Goal: Communication & Community: Answer question/provide support

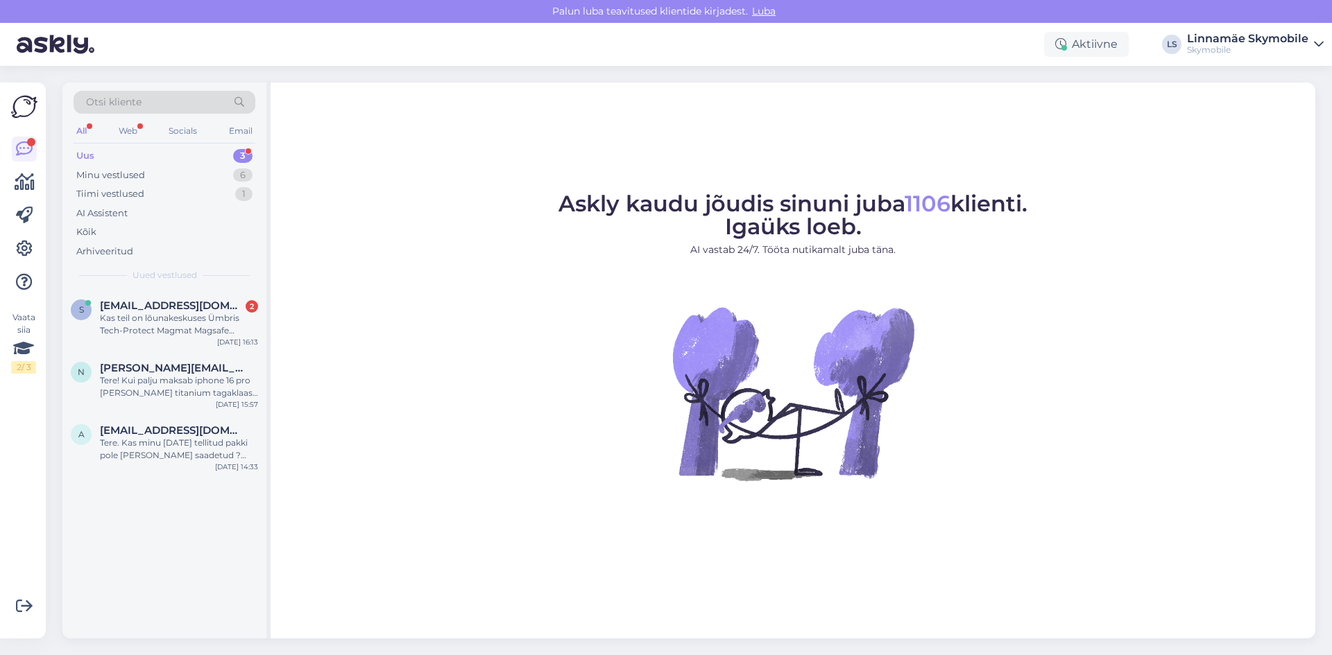
click at [161, 336] on div "Kas teil on lõunakeskuses Ümbris Tech-Protect Magmat Magsafe OnePlus Nord 5 (mu…" at bounding box center [179, 324] width 158 height 25
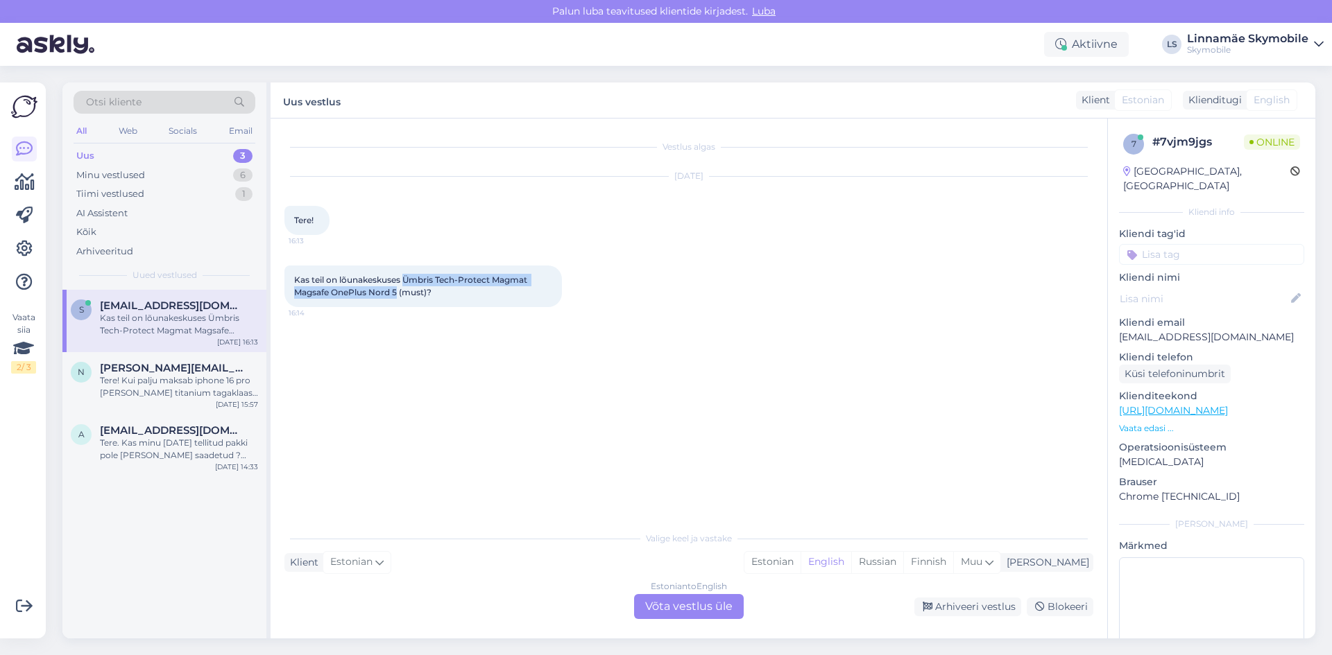
drag, startPoint x: 406, startPoint y: 277, endPoint x: 397, endPoint y: 294, distance: 19.2
click at [397, 294] on span "Kas teil on lõunakeskuses Ümbris Tech-Protect Magmat Magsafe OnePlus Nord 5 (mu…" at bounding box center [411, 286] width 235 height 23
copy span "Ümbris Tech-Protect Magmat Magsafe OnePlus Nord 5"
click at [800, 559] on div "Estonian" at bounding box center [772, 562] width 56 height 21
click at [566, 424] on div "Vestlus algas [DATE] Tere! 16:13 Kas teil on lõunakeskuses Ümbris Tech-Protect …" at bounding box center [694, 321] width 821 height 379
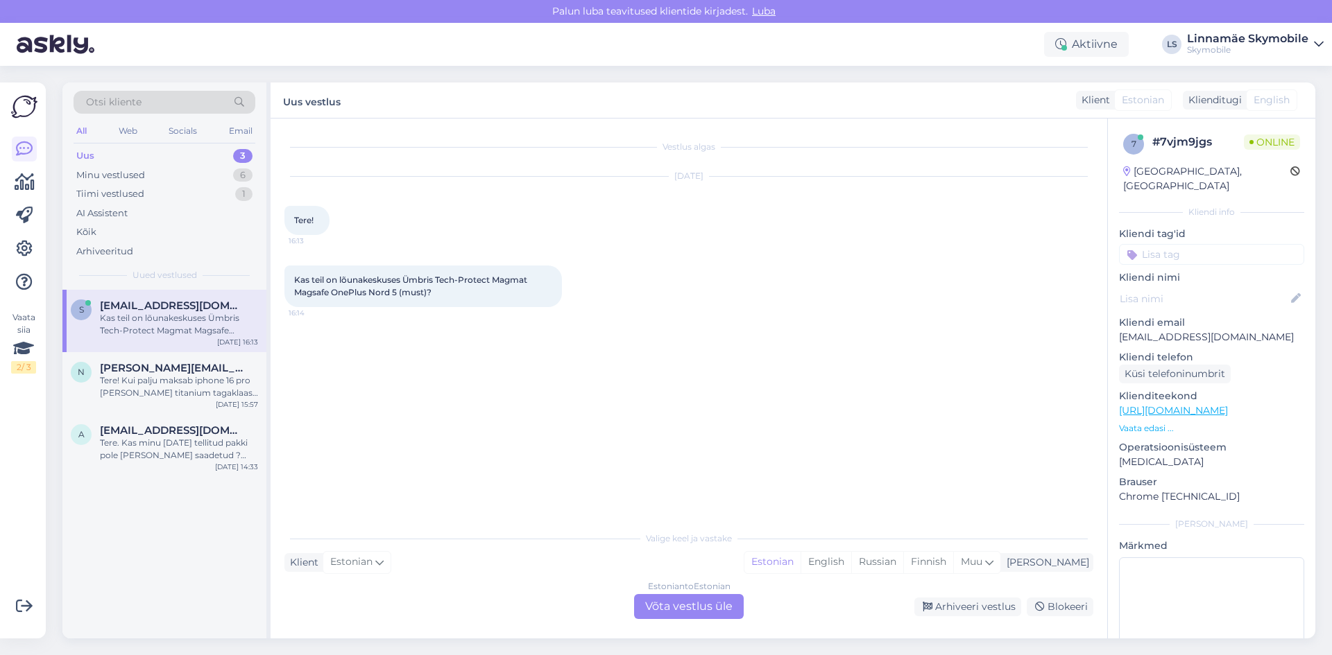
click at [667, 604] on div "Estonian to Estonian Võta vestlus üle" at bounding box center [689, 606] width 110 height 25
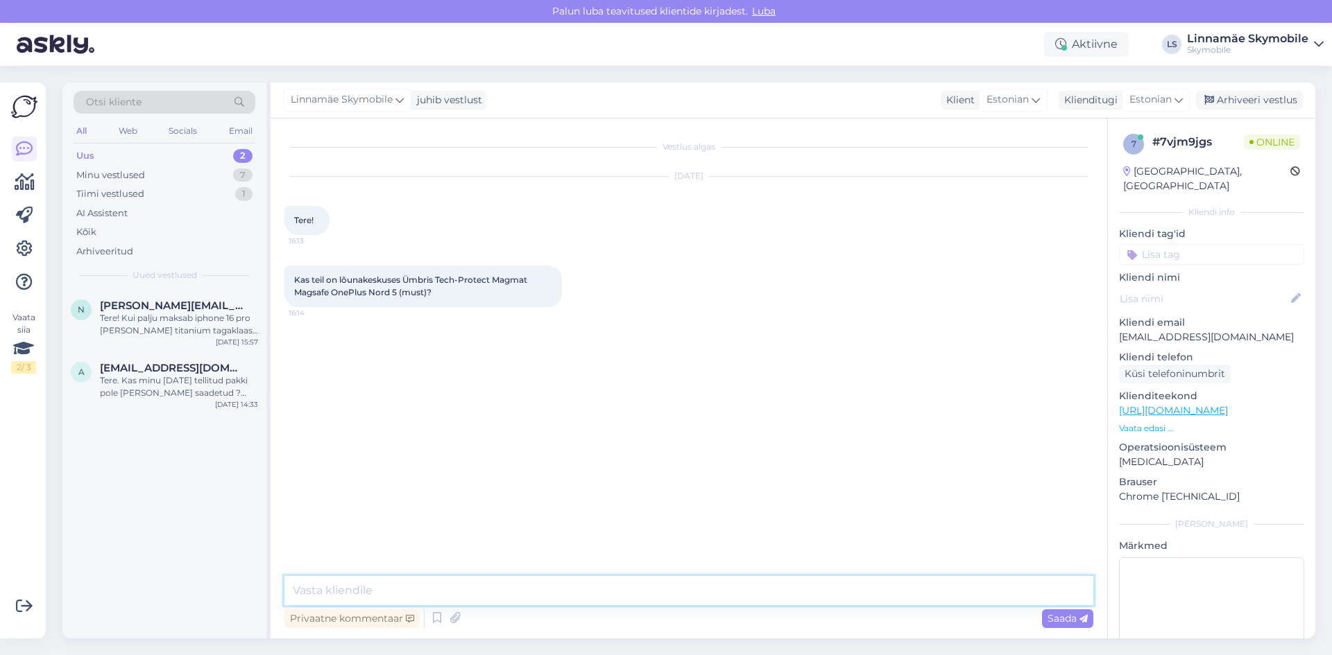
click at [506, 597] on textarea at bounding box center [688, 590] width 809 height 29
type textarea "Tere.Lõunakeskuses seda kohapeal ei ole"
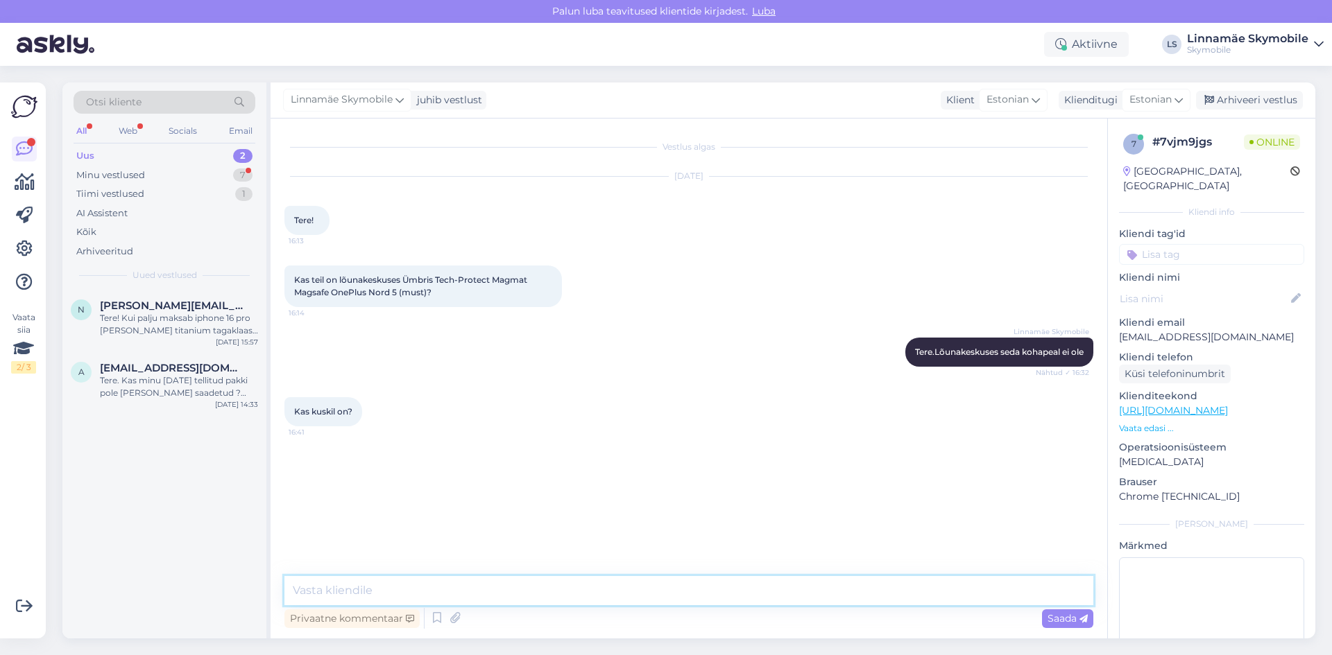
click at [449, 582] on textarea at bounding box center [688, 590] width 809 height 29
type textarea "[GEOGRAPHIC_DATA] kahjuks ei ole. Aga saate tellida [PERSON_NAME] meie e-[PERSO…"
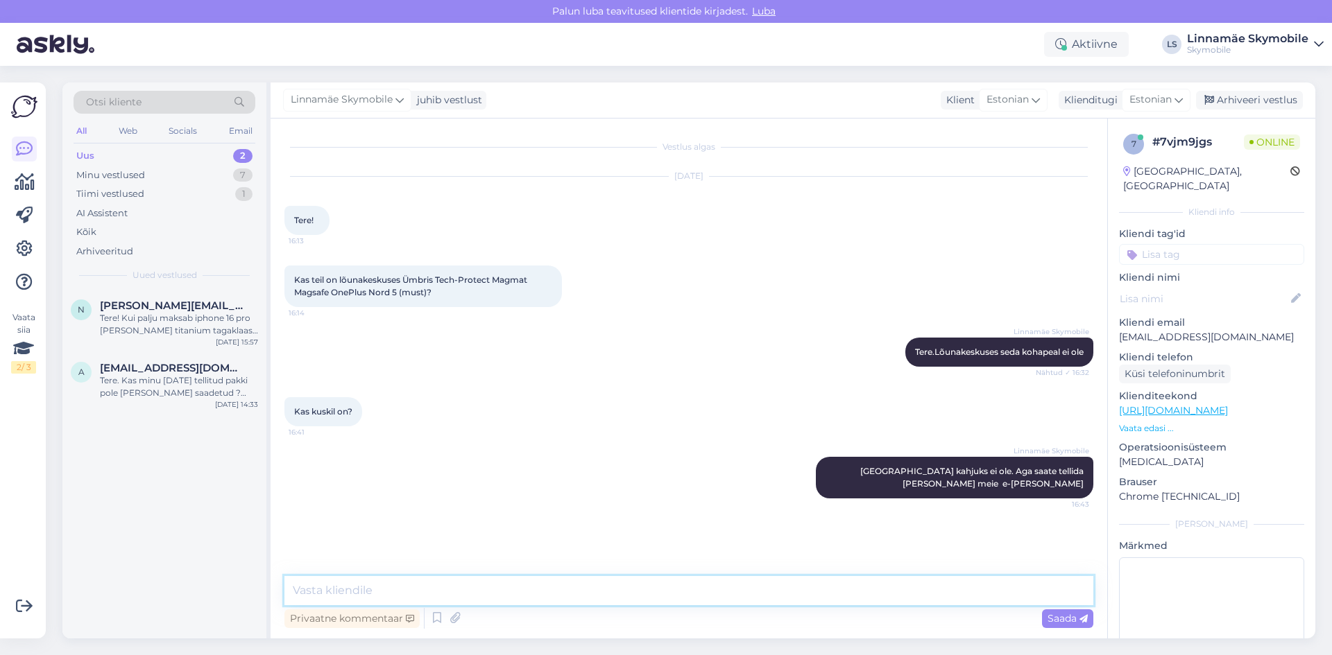
click at [449, 582] on textarea at bounding box center [688, 590] width 809 height 29
paste textarea "[URL][DOMAIN_NAME]"
type textarea "[URL][DOMAIN_NAME]"
drag, startPoint x: 625, startPoint y: 587, endPoint x: 158, endPoint y: 570, distance: 467.1
click at [158, 570] on div "Otsi kliente All Web Socials Email Uus 2 Minu vestlused 7 Tiimi vestlused 1 AI …" at bounding box center [688, 361] width 1252 height 556
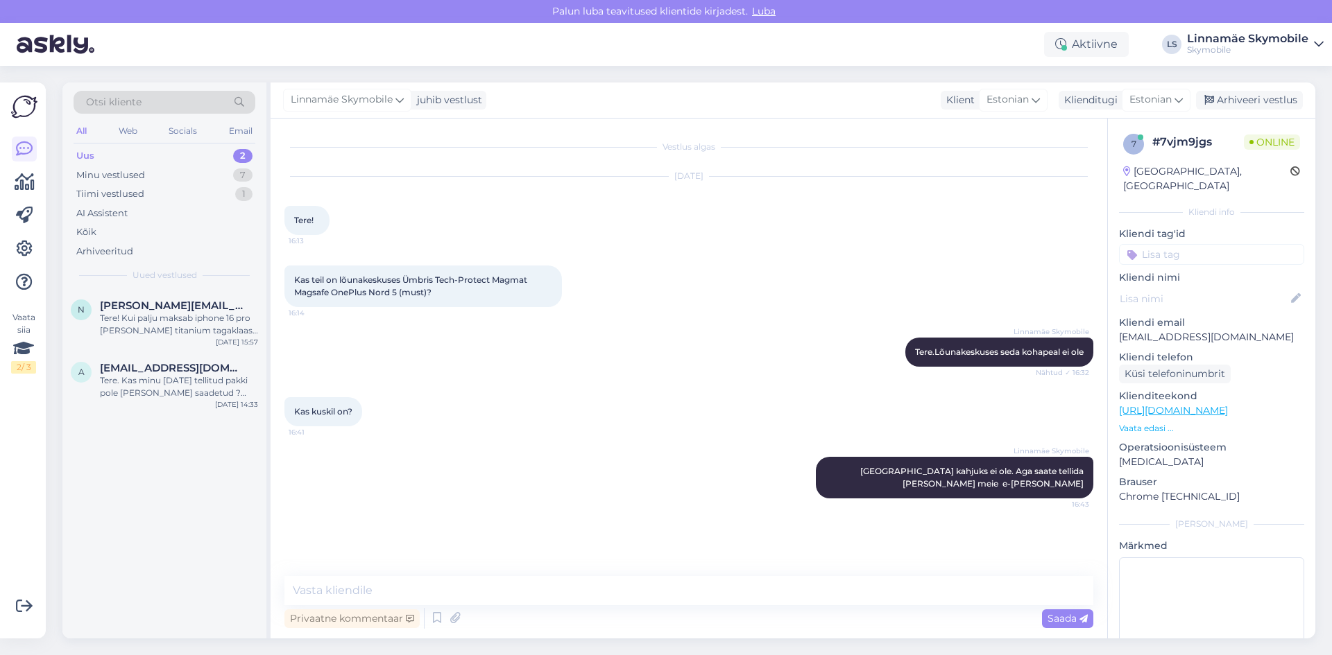
click at [413, 472] on div "Linnamäe Skymobile [GEOGRAPHIC_DATA] kahjuks ei ole. Aga saate tellida [PERSON_…" at bounding box center [688, 478] width 809 height 72
click at [450, 588] on textarea at bounding box center [688, 590] width 809 height 29
click at [443, 593] on textarea at bounding box center [688, 590] width 809 height 29
type textarea "S"
